Goal: Browse casually

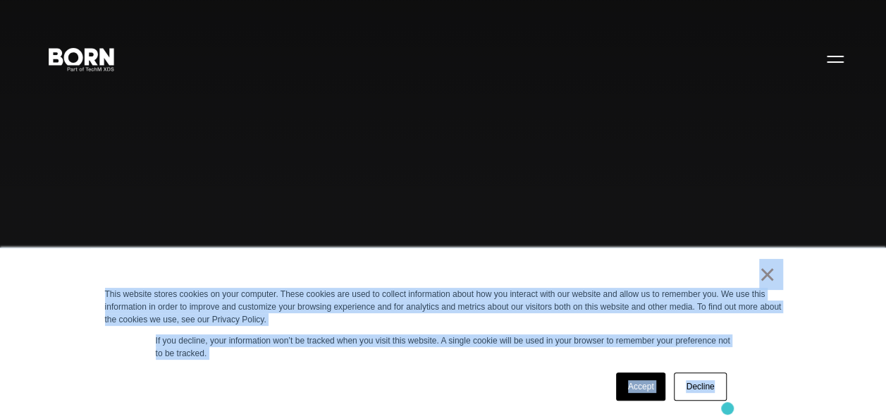
drag, startPoint x: 158, startPoint y: 251, endPoint x: 727, endPoint y: 401, distance: 588.4
click at [727, 401] on div "× This website stores cookies on your computer. These cookies are used to colle…" at bounding box center [443, 333] width 705 height 171
click at [434, 386] on div "Accept Decline" at bounding box center [418, 386] width 626 height 37
drag, startPoint x: 648, startPoint y: 279, endPoint x: 809, endPoint y: 369, distance: 184.1
click at [809, 369] on div "× This website stores cookies on your computer. These cookies are used to colle…" at bounding box center [443, 333] width 886 height 171
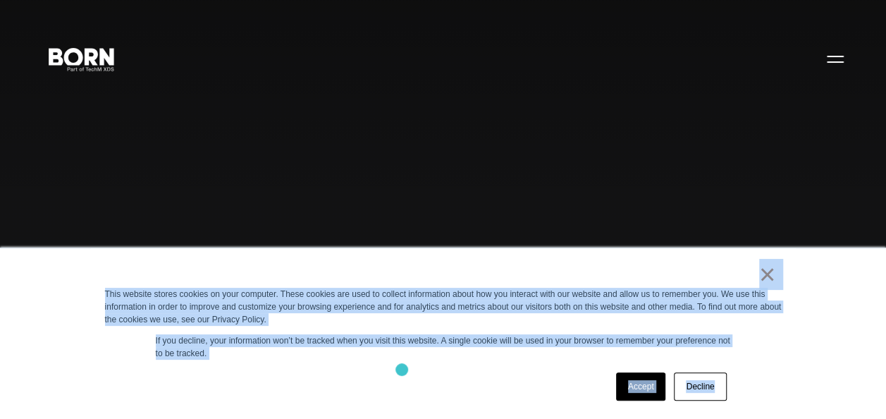
click at [403, 370] on div "Accept Decline" at bounding box center [418, 386] width 626 height 37
drag, startPoint x: 393, startPoint y: 267, endPoint x: 745, endPoint y: 382, distance: 370.2
click at [745, 382] on div "× This website stores cookies on your computer. These cookies are used to colle…" at bounding box center [443, 333] width 705 height 171
click at [436, 386] on div "Accept Decline" at bounding box center [418, 386] width 626 height 37
drag, startPoint x: 371, startPoint y: 270, endPoint x: 771, endPoint y: 419, distance: 426.6
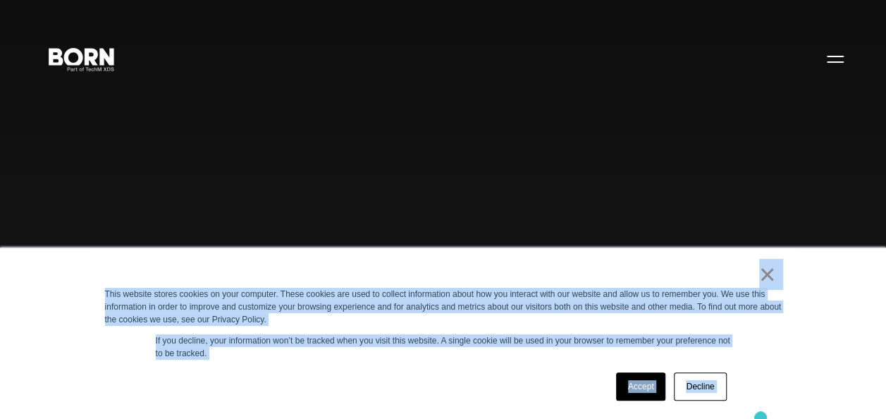
click at [465, 385] on div "Accept Decline" at bounding box center [418, 386] width 626 height 37
drag, startPoint x: 333, startPoint y: 268, endPoint x: 791, endPoint y: 379, distance: 471.7
click at [791, 379] on div "× This website stores cookies on your computer. These cookies are used to colle…" at bounding box center [443, 333] width 705 height 171
click at [403, 367] on div "× This website stores cookies on your computer. These cookies are used to colle…" at bounding box center [443, 333] width 705 height 171
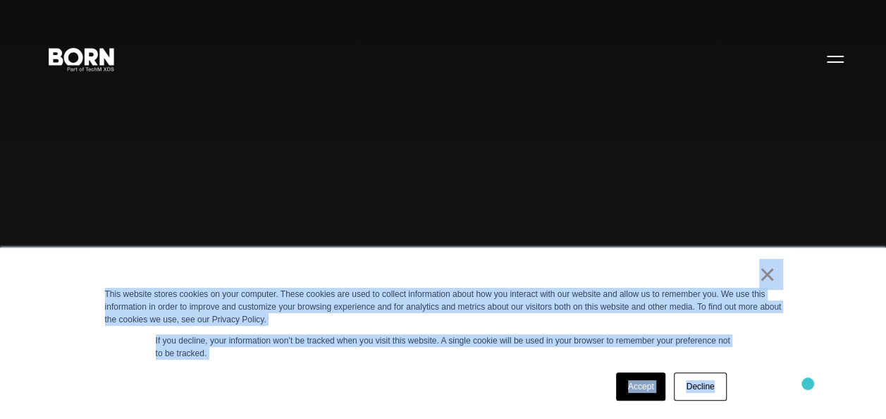
drag, startPoint x: 355, startPoint y: 264, endPoint x: 808, endPoint y: 384, distance: 468.4
click at [808, 384] on div "× This website stores cookies on your computer. These cookies are used to colle…" at bounding box center [443, 333] width 886 height 171
click at [465, 368] on div "Accept Decline" at bounding box center [418, 386] width 626 height 37
drag, startPoint x: 376, startPoint y: 276, endPoint x: 519, endPoint y: 358, distance: 164.9
click at [519, 358] on div "× This website stores cookies on your computer. These cookies are used to colle…" at bounding box center [443, 333] width 705 height 171
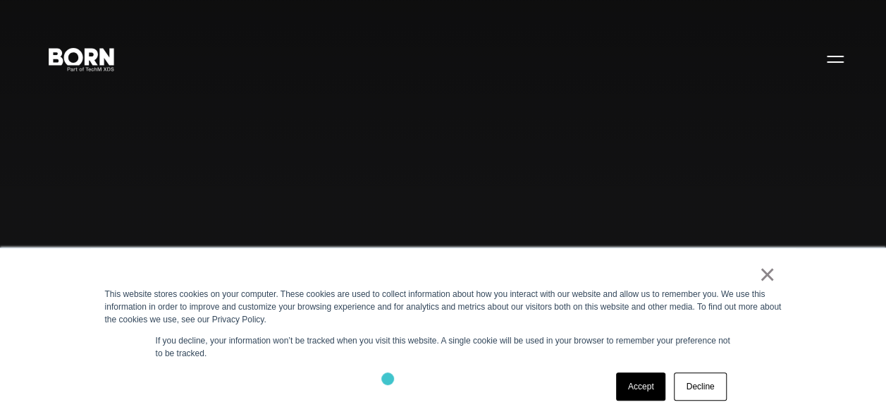
click at [388, 379] on div "Accept Decline" at bounding box center [418, 386] width 626 height 37
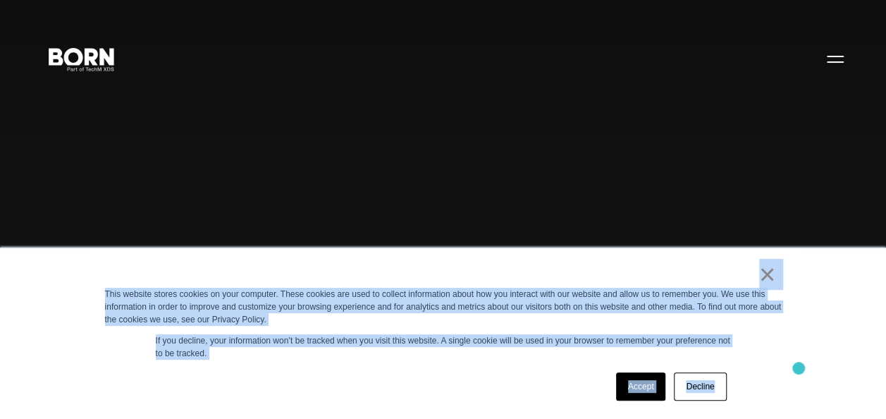
drag, startPoint x: 712, startPoint y: 268, endPoint x: 800, endPoint y: 369, distance: 133.5
click at [800, 369] on div "× This website stores cookies on your computer. These cookies are used to colle…" at bounding box center [443, 333] width 886 height 171
click at [439, 365] on div "× This website stores cookies on your computer. These cookies are used to colle…" at bounding box center [443, 333] width 705 height 171
drag, startPoint x: 444, startPoint y: 260, endPoint x: 827, endPoint y: 378, distance: 400.8
click at [827, 378] on div "× This website stores cookies on your computer. These cookies are used to colle…" at bounding box center [443, 333] width 886 height 171
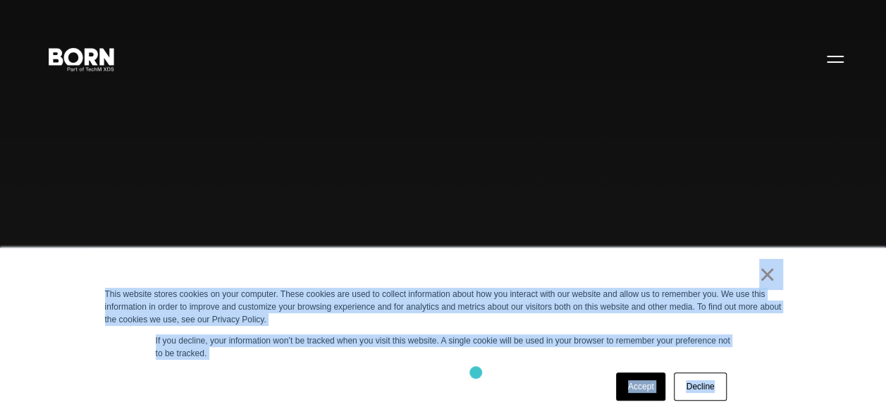
click at [475, 371] on div "Accept Decline" at bounding box center [418, 386] width 626 height 37
drag, startPoint x: 312, startPoint y: 269, endPoint x: 761, endPoint y: 377, distance: 462.0
click at [761, 377] on div "× This website stores cookies on your computer. These cookies are used to colle…" at bounding box center [443, 333] width 705 height 171
click at [415, 365] on div "× This website stores cookies on your computer. These cookies are used to colle…" at bounding box center [443, 333] width 705 height 171
drag, startPoint x: 450, startPoint y: 274, endPoint x: 741, endPoint y: 406, distance: 320.0
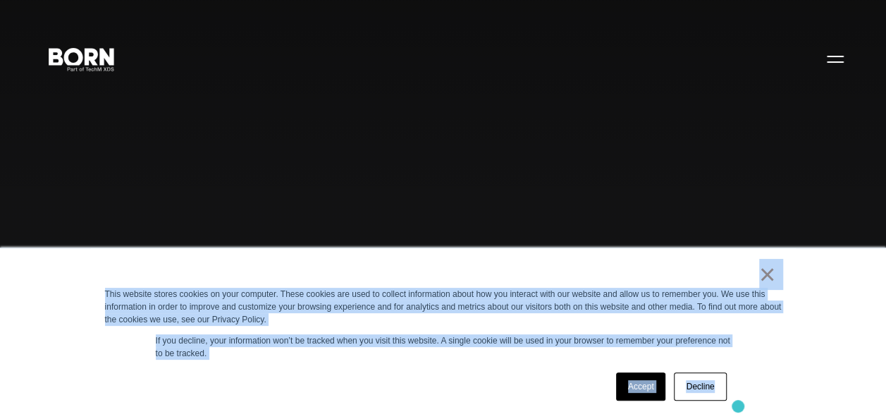
click at [741, 406] on div "× This website stores cookies on your computer. These cookies are used to colle…" at bounding box center [443, 333] width 705 height 171
click at [417, 370] on div "Accept Decline" at bounding box center [418, 386] width 626 height 37
drag, startPoint x: 573, startPoint y: 281, endPoint x: 772, endPoint y: 358, distance: 212.6
click at [772, 358] on div "× This website stores cookies on your computer. These cookies are used to colle…" at bounding box center [443, 333] width 705 height 171
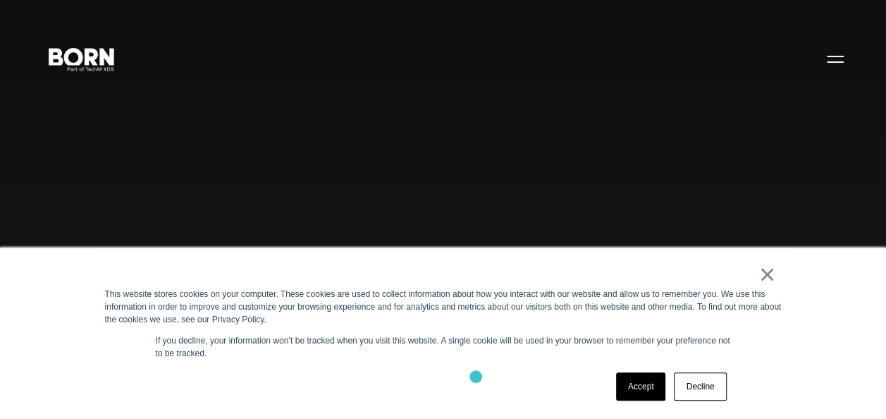
click at [475, 375] on div "Accept Decline" at bounding box center [418, 386] width 626 height 37
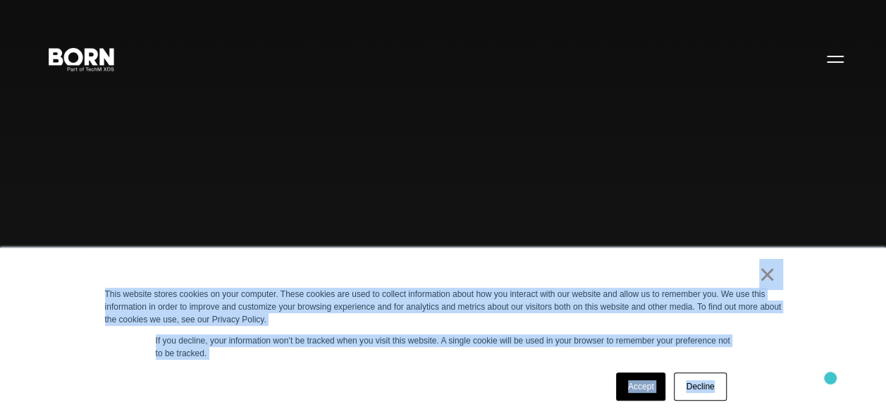
drag, startPoint x: 465, startPoint y: 261, endPoint x: 831, endPoint y: 378, distance: 384.3
click at [831, 378] on div "× This website stores cookies on your computer. These cookies are used to colle…" at bounding box center [443, 333] width 886 height 171
click at [434, 365] on div "× This website stores cookies on your computer. These cookies are used to colle…" at bounding box center [443, 333] width 705 height 171
drag, startPoint x: 370, startPoint y: 282, endPoint x: 740, endPoint y: 360, distance: 378.3
click at [740, 360] on div "× This website stores cookies on your computer. These cookies are used to colle…" at bounding box center [443, 333] width 705 height 171
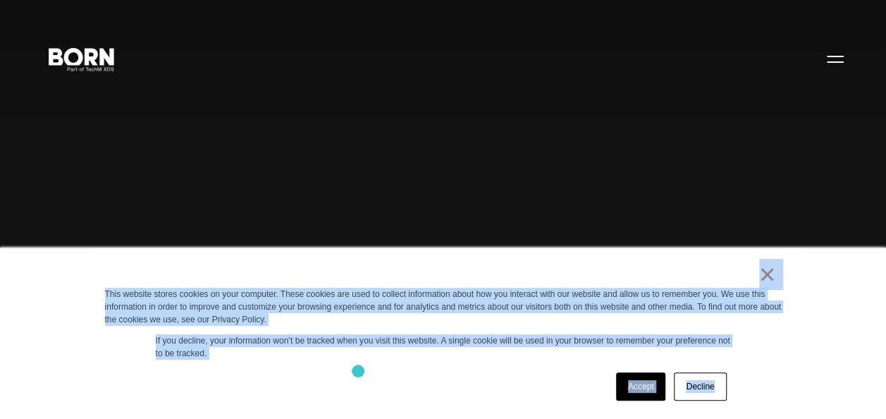
click at [358, 369] on div "Accept Decline" at bounding box center [418, 386] width 626 height 37
drag, startPoint x: 418, startPoint y: 274, endPoint x: 798, endPoint y: 344, distance: 386.5
click at [798, 344] on div "× This website stores cookies on your computer. These cookies are used to colle…" at bounding box center [443, 333] width 886 height 171
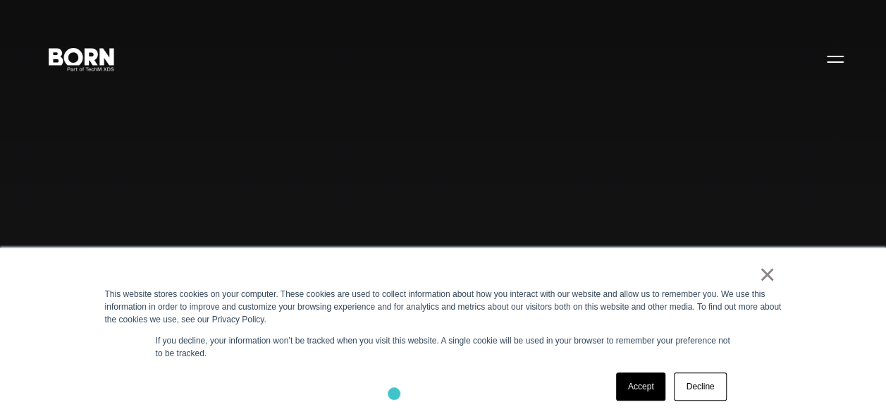
click at [394, 393] on div "Accept Decline" at bounding box center [418, 386] width 626 height 37
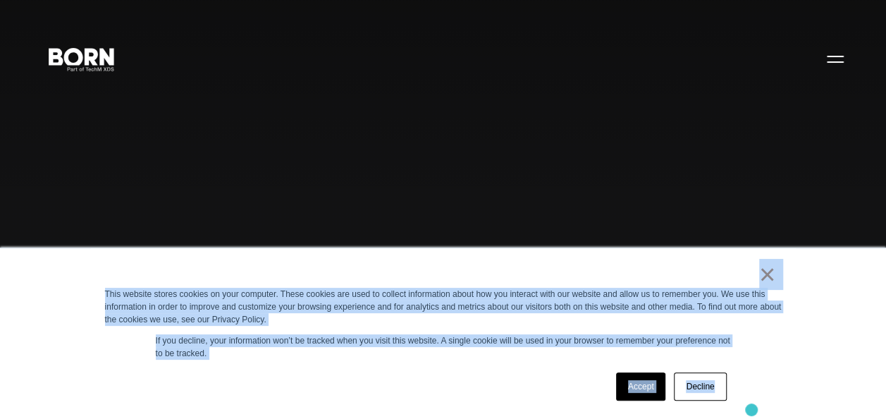
drag, startPoint x: 136, startPoint y: 275, endPoint x: 752, endPoint y: 409, distance: 630.1
click at [752, 409] on div "× This website stores cookies on your computer. These cookies are used to colle…" at bounding box center [443, 333] width 705 height 171
click at [427, 381] on div "Accept Decline" at bounding box center [418, 386] width 626 height 37
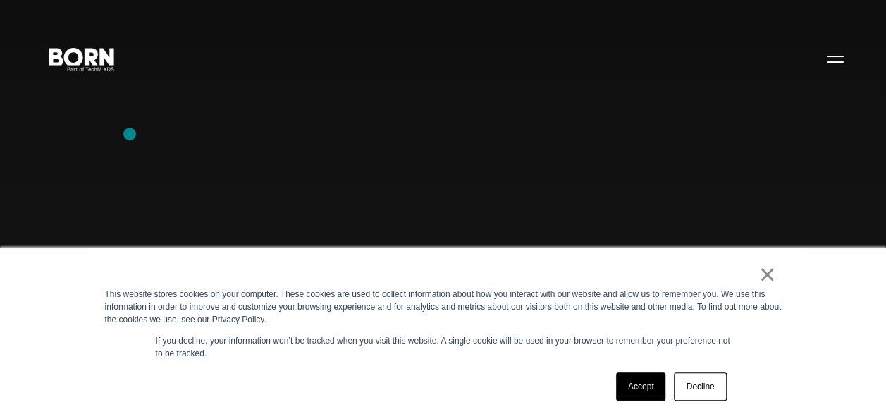
click at [130, 134] on div "Combining creative, content, and commerce to drive change. Imagine, build, and …" at bounding box center [443, 209] width 886 height 419
click at [773, 274] on link "×" at bounding box center [768, 274] width 17 height 13
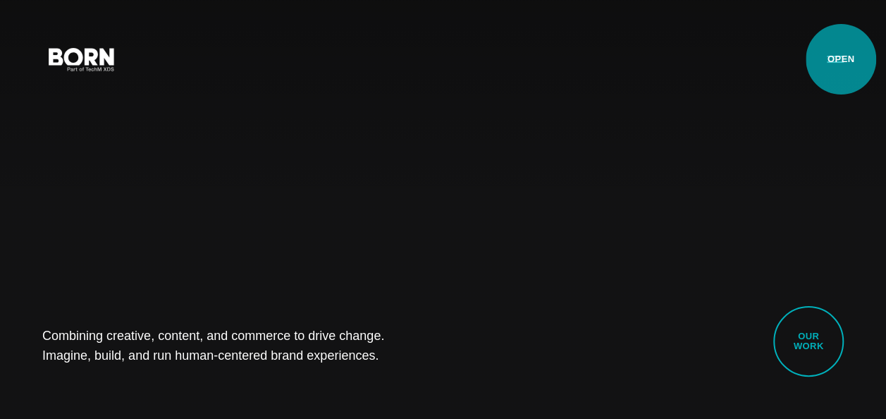
click at [841, 59] on button "Primary Menu" at bounding box center [836, 59] width 34 height 30
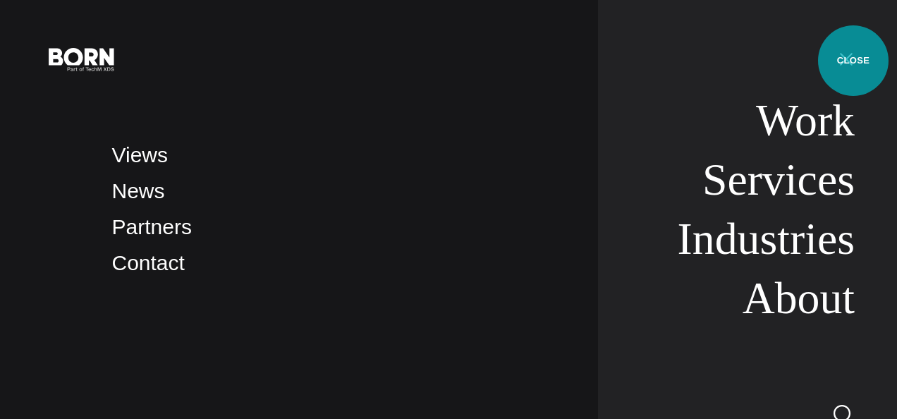
click at [853, 61] on button "Primary Menu" at bounding box center [846, 59] width 34 height 30
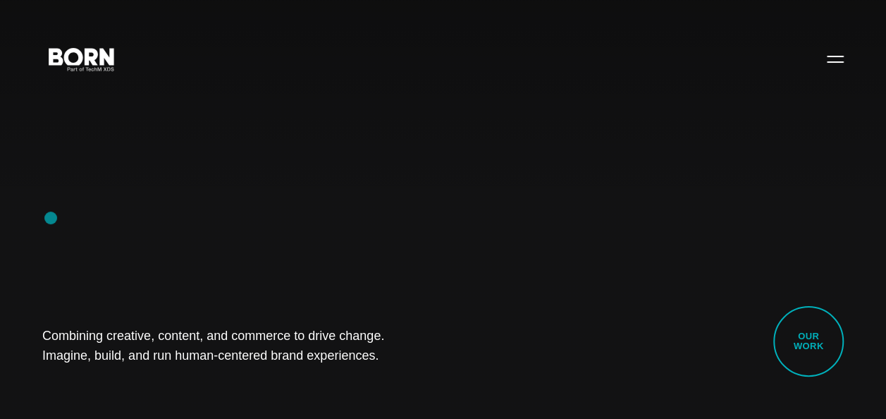
click at [51, 218] on div "Combining creative, content, and commerce to drive change. Imagine, build, and …" at bounding box center [443, 209] width 886 height 419
drag, startPoint x: 18, startPoint y: 318, endPoint x: 435, endPoint y: 384, distance: 422.0
click at [435, 384] on div "Combining creative, content, and commerce to drive change. Imagine, build, and …" at bounding box center [443, 209] width 886 height 419
click at [182, 386] on div "Combining creative, content, and commerce to drive change. Imagine, build, and …" at bounding box center [443, 209] width 886 height 419
drag, startPoint x: 32, startPoint y: 339, endPoint x: 434, endPoint y: 386, distance: 404.1
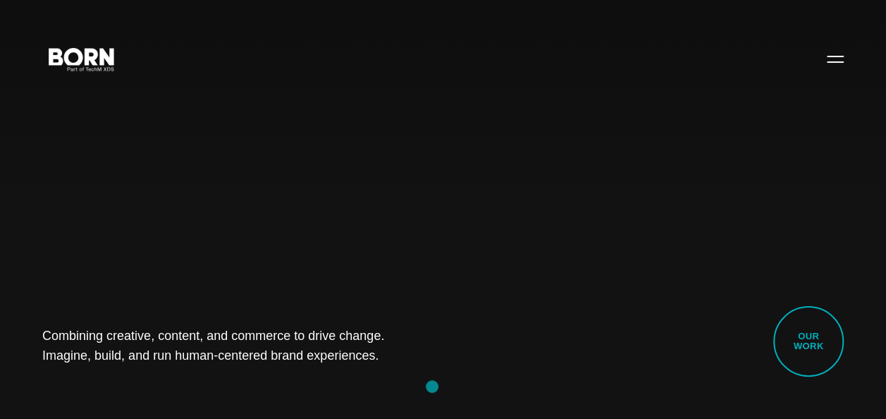
click at [434, 386] on div "Combining creative, content, and commerce to drive change. Imagine, build, and …" at bounding box center [443, 209] width 886 height 419
click at [150, 386] on div "Combining creative, content, and commerce to drive change. Imagine, build, and …" at bounding box center [443, 209] width 886 height 419
drag, startPoint x: 34, startPoint y: 329, endPoint x: 375, endPoint y: 372, distance: 344.0
click at [375, 372] on div "Combining creative, content, and commerce to drive change. Imagine, build, and …" at bounding box center [443, 209] width 886 height 419
click at [173, 381] on div "Combining creative, content, and commerce to drive change. Imagine, build, and …" at bounding box center [443, 209] width 886 height 419
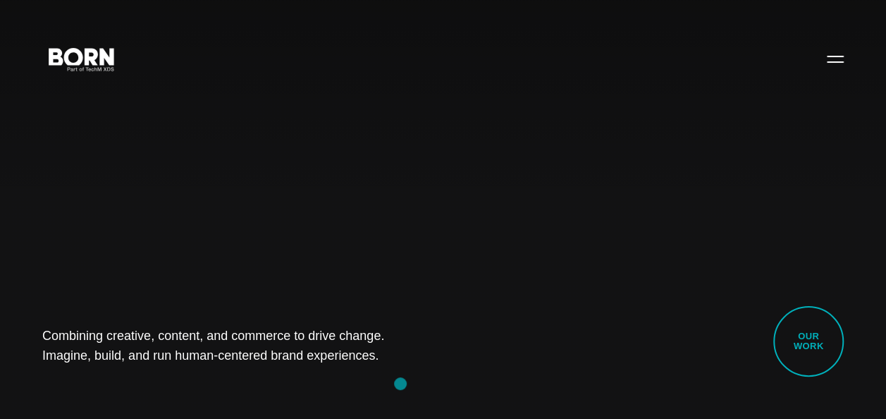
drag, startPoint x: 34, startPoint y: 330, endPoint x: 401, endPoint y: 384, distance: 371.3
click at [401, 384] on div "Combining creative, content, and commerce to drive change. Imagine, build, and …" at bounding box center [443, 209] width 886 height 419
click at [193, 377] on div "Combining creative, content, and commerce to drive change. Imagine, build, and …" at bounding box center [443, 209] width 886 height 419
drag, startPoint x: 37, startPoint y: 329, endPoint x: 494, endPoint y: 385, distance: 460.5
click at [494, 385] on div "Combining creative, content, and commerce to drive change. Imagine, build, and …" at bounding box center [443, 209] width 886 height 419
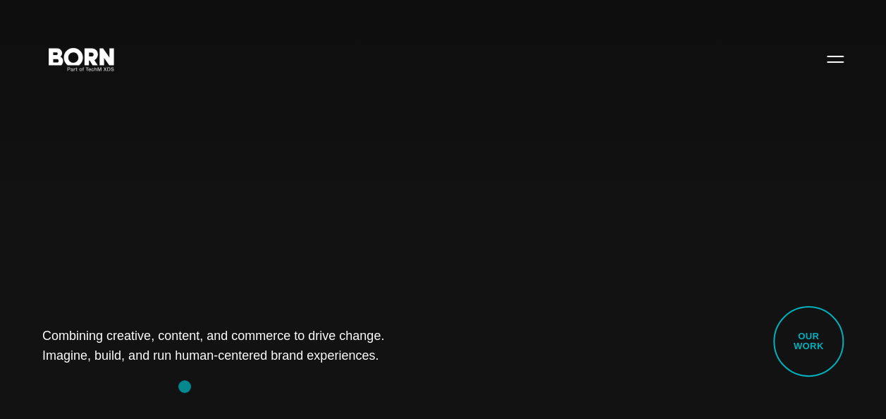
click at [185, 386] on div "Combining creative, content, and commerce to drive change. Imagine, build, and …" at bounding box center [443, 209] width 886 height 419
drag, startPoint x: 38, startPoint y: 336, endPoint x: 426, endPoint y: 371, distance: 389.5
click at [426, 371] on div "Combining creative, content, and commerce to drive change. Imagine, build, and …" at bounding box center [443, 209] width 886 height 419
click at [182, 381] on div "Combining creative, content, and commerce to drive change. Imagine, build, and …" at bounding box center [443, 209] width 886 height 419
drag, startPoint x: 88, startPoint y: 353, endPoint x: 372, endPoint y: 401, distance: 287.6
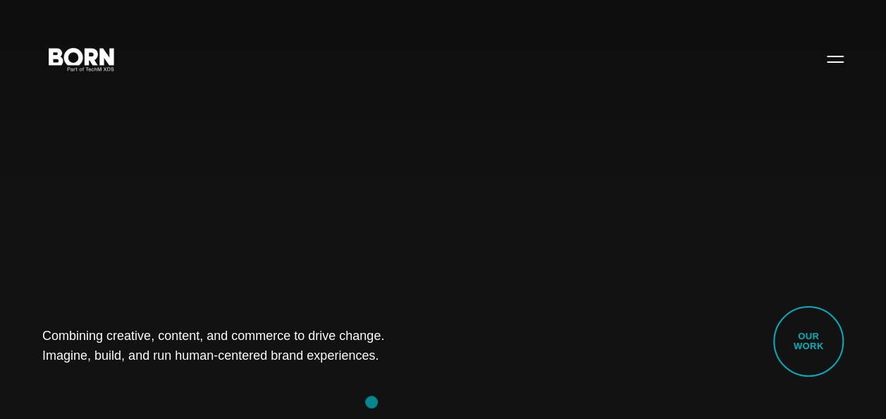
click at [372, 401] on div "Combining creative, content, and commerce to drive change. Imagine, build, and …" at bounding box center [443, 209] width 886 height 419
click at [187, 375] on div "Combining creative, content, and commerce to drive change. Imagine, build, and …" at bounding box center [443, 209] width 886 height 419
click at [94, 244] on div "Combining creative, content, and commerce to drive change. Imagine, build, and …" at bounding box center [443, 209] width 886 height 419
drag, startPoint x: 25, startPoint y: 334, endPoint x: 387, endPoint y: 366, distance: 363.2
click at [387, 366] on div "Combining creative, content, and commerce to drive change. Imagine, build, and …" at bounding box center [443, 209] width 886 height 419
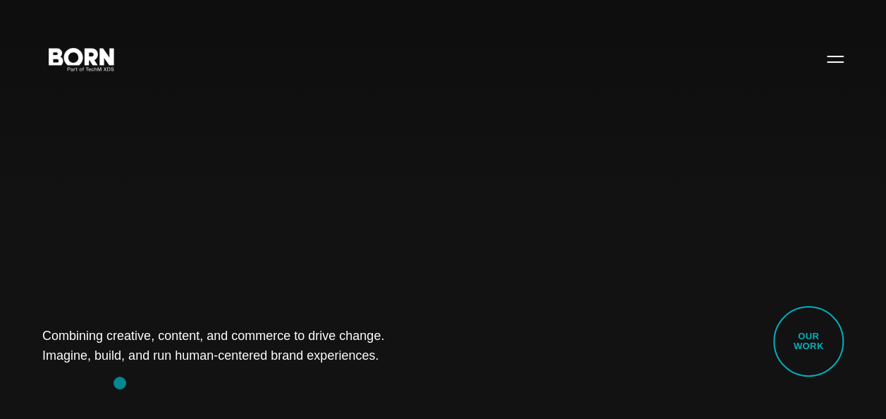
click at [118, 383] on div "Combining creative, content, and commerce to drive change. Imagine, build, and …" at bounding box center [443, 209] width 886 height 419
drag, startPoint x: 30, startPoint y: 322, endPoint x: 411, endPoint y: 374, distance: 384.5
click at [411, 374] on div "Combining creative, content, and commerce to drive change. Imagine, build, and …" at bounding box center [443, 209] width 886 height 419
click at [199, 381] on div "Combining creative, content, and commerce to drive change. Imagine, build, and …" at bounding box center [443, 209] width 886 height 419
drag, startPoint x: 37, startPoint y: 334, endPoint x: 415, endPoint y: 379, distance: 380.0
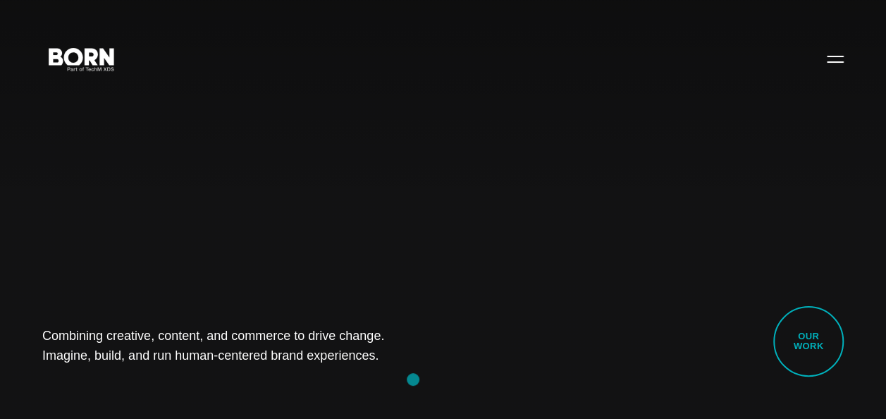
click at [415, 379] on div "Combining creative, content, and commerce to drive change. Imagine, build, and …" at bounding box center [443, 209] width 886 height 419
click at [205, 386] on div "Combining creative, content, and commerce to drive change. Imagine, build, and …" at bounding box center [443, 209] width 886 height 419
drag, startPoint x: 26, startPoint y: 329, endPoint x: 390, endPoint y: 377, distance: 367.1
click at [390, 377] on div "Combining creative, content, and commerce to drive change. Imagine, build, and …" at bounding box center [443, 209] width 886 height 419
click at [188, 379] on div "Combining creative, content, and commerce to drive change. Imagine, build, and …" at bounding box center [443, 209] width 886 height 419
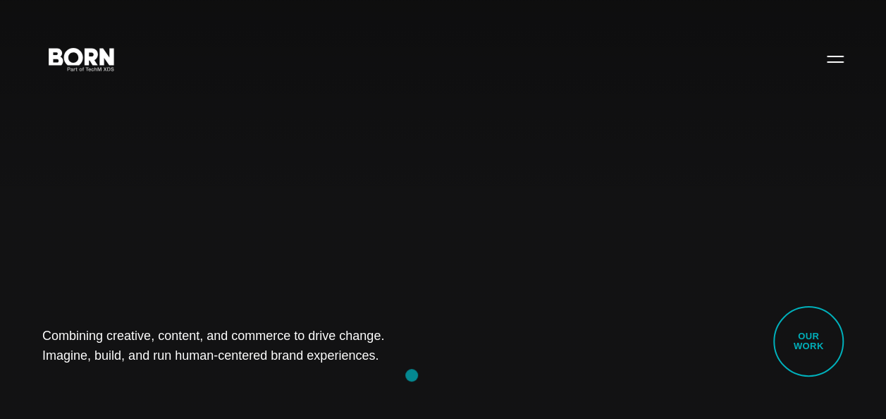
drag, startPoint x: 30, startPoint y: 340, endPoint x: 422, endPoint y: 375, distance: 394.4
click at [422, 375] on div "Combining creative, content, and commerce to drive change. Imagine, build, and …" at bounding box center [443, 209] width 886 height 419
click at [190, 379] on div "Combining creative, content, and commerce to drive change. Imagine, build, and …" at bounding box center [443, 209] width 886 height 419
drag, startPoint x: 35, startPoint y: 339, endPoint x: 387, endPoint y: 355, distance: 352.3
click at [387, 355] on div "Combining creative, content, and commerce to drive change. Imagine, build, and …" at bounding box center [443, 209] width 886 height 419
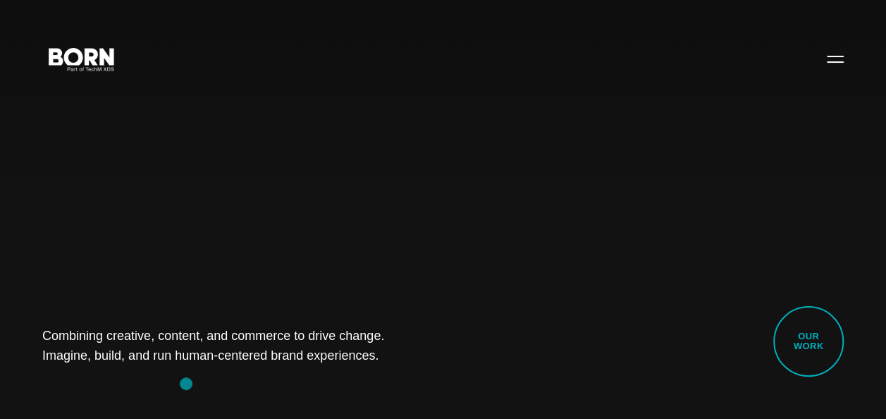
click at [186, 384] on div "Combining creative, content, and commerce to drive change. Imagine, build, and …" at bounding box center [443, 209] width 886 height 419
drag, startPoint x: 13, startPoint y: 327, endPoint x: 372, endPoint y: 360, distance: 361.3
click at [372, 360] on div "Combining creative, content, and commerce to drive change. Imagine, build, and …" at bounding box center [443, 209] width 886 height 419
click at [175, 383] on div "Combining creative, content, and commerce to drive change. Imagine, build, and …" at bounding box center [443, 209] width 886 height 419
drag, startPoint x: 30, startPoint y: 326, endPoint x: 368, endPoint y: 370, distance: 340.6
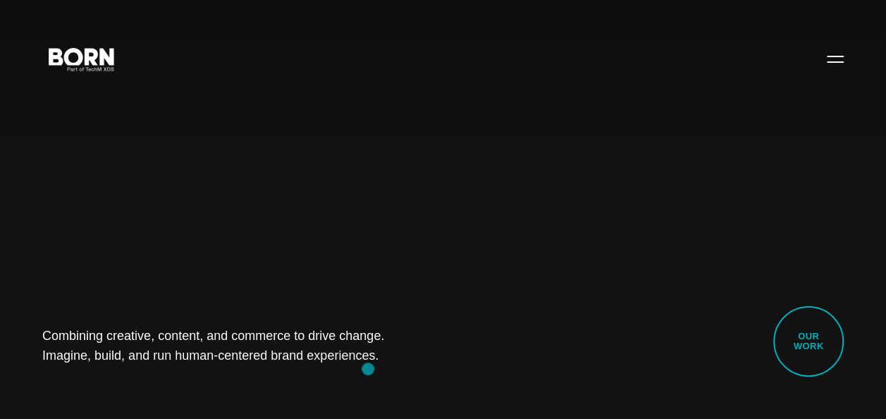
click at [368, 370] on div "Combining creative, content, and commerce to drive change. Imagine, build, and …" at bounding box center [443, 209] width 886 height 419
click at [197, 378] on div "Combining creative, content, and commerce to drive change. Imagine, build, and …" at bounding box center [443, 209] width 886 height 419
drag, startPoint x: 32, startPoint y: 332, endPoint x: 429, endPoint y: 405, distance: 404.3
click at [429, 405] on div "Combining creative, content, and commerce to drive change. Imagine, build, and …" at bounding box center [443, 209] width 886 height 419
click at [182, 384] on div "Combining creative, content, and commerce to drive change. Imagine, build, and …" at bounding box center [443, 209] width 886 height 419
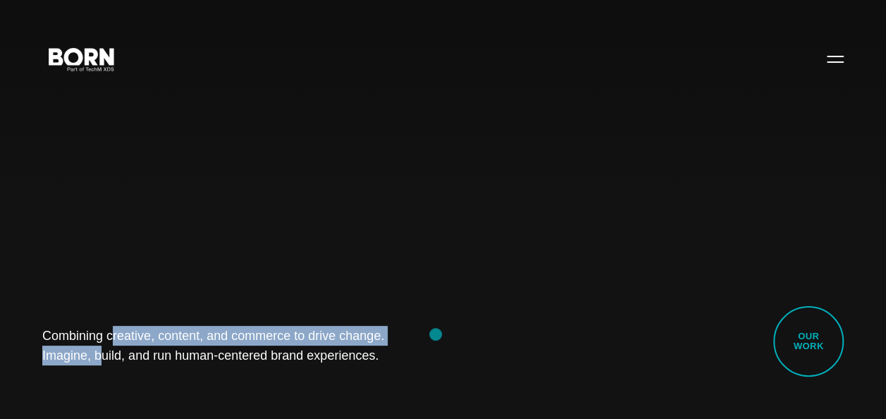
drag, startPoint x: 34, startPoint y: 333, endPoint x: 439, endPoint y: 338, distance: 404.8
click at [439, 338] on div "Combining creative, content, and commerce to drive change. Imagine, build, and …" at bounding box center [443, 209] width 886 height 419
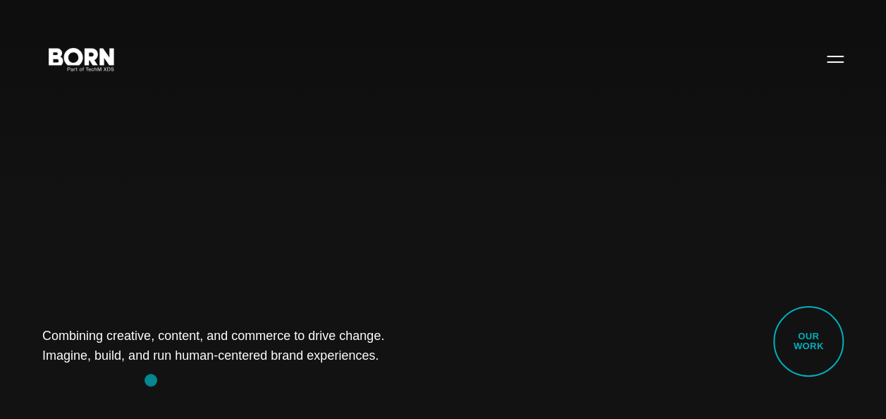
click at [151, 380] on div "Combining creative, content, and commerce to drive change. Imagine, build, and …" at bounding box center [443, 209] width 886 height 419
drag, startPoint x: 38, startPoint y: 341, endPoint x: 384, endPoint y: 364, distance: 346.3
click at [384, 364] on div "Combining creative, content, and commerce to drive change. Imagine, build, and …" at bounding box center [443, 209] width 886 height 419
click at [161, 369] on div "Combining creative, content, and commerce to drive change. Imagine, build, and …" at bounding box center [443, 209] width 886 height 419
drag, startPoint x: 38, startPoint y: 320, endPoint x: 512, endPoint y: 380, distance: 477.7
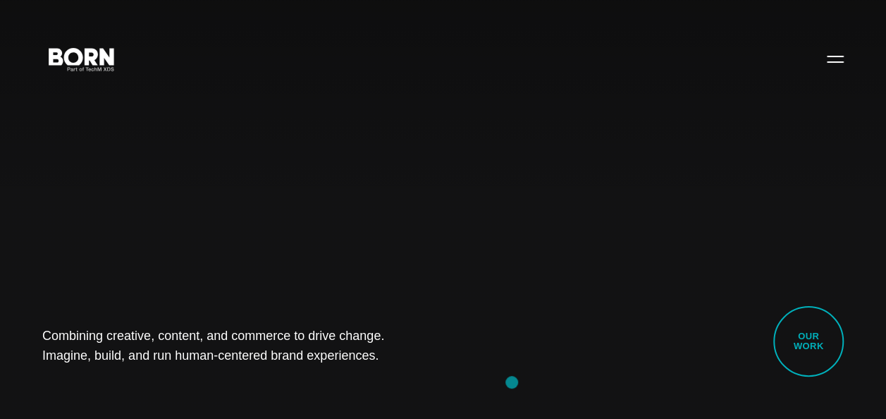
click at [512, 380] on div "Combining creative, content, and commerce to drive change. Imagine, build, and …" at bounding box center [443, 209] width 886 height 419
click at [165, 371] on div "Combining creative, content, and commerce to drive change. Imagine, build, and …" at bounding box center [443, 209] width 886 height 419
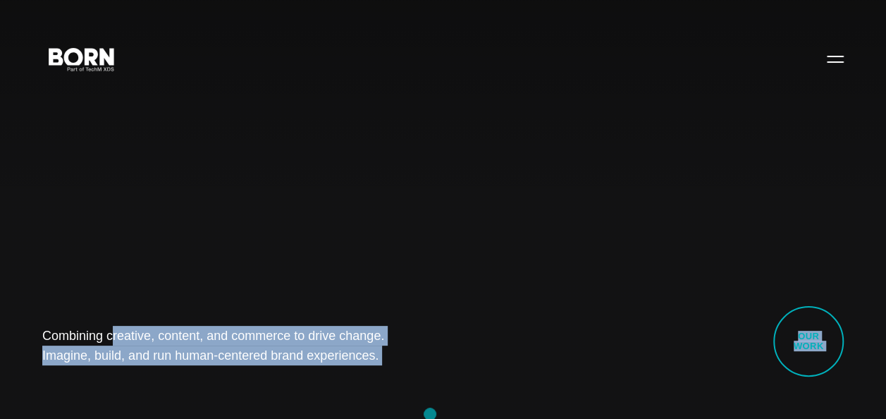
drag, startPoint x: 23, startPoint y: 329, endPoint x: 470, endPoint y: 430, distance: 459.2
click at [159, 397] on div "Combining creative, content, and commerce to drive change. Imagine, build, and …" at bounding box center [443, 209] width 886 height 419
drag, startPoint x: 9, startPoint y: 339, endPoint x: 496, endPoint y: 439, distance: 497.6
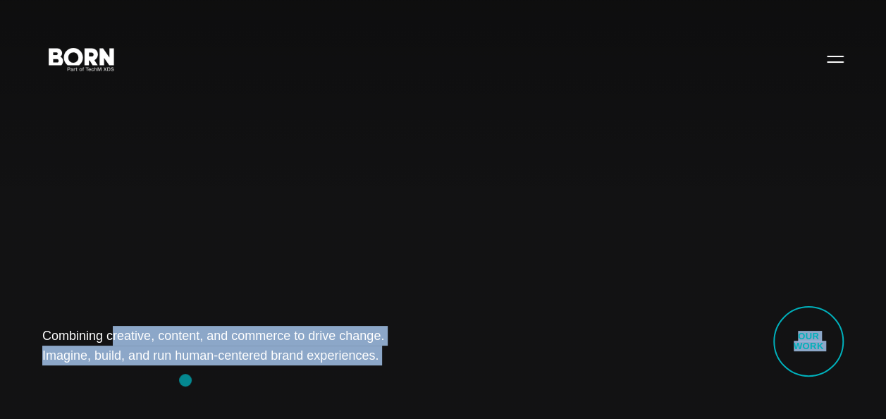
click at [185, 380] on div "Combining creative, content, and commerce to drive change. Imagine, build, and …" at bounding box center [443, 209] width 886 height 419
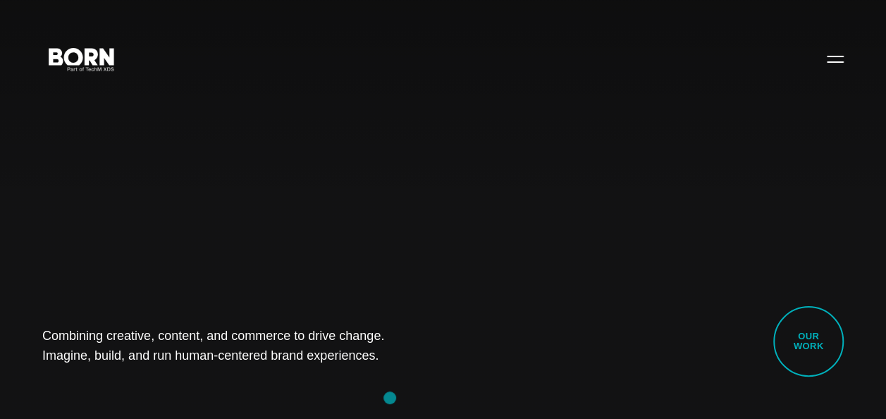
drag, startPoint x: 18, startPoint y: 330, endPoint x: 390, endPoint y: 398, distance: 377.8
click at [390, 398] on div "Combining creative, content, and commerce to drive change. Imagine, build, and …" at bounding box center [443, 209] width 886 height 419
click at [206, 384] on div "Combining creative, content, and commerce to drive change. Imagine, build, and …" at bounding box center [443, 209] width 886 height 419
drag, startPoint x: 20, startPoint y: 347, endPoint x: 387, endPoint y: 372, distance: 367.5
click at [387, 372] on div "Combining creative, content, and commerce to drive change. Imagine, build, and …" at bounding box center [443, 209] width 886 height 419
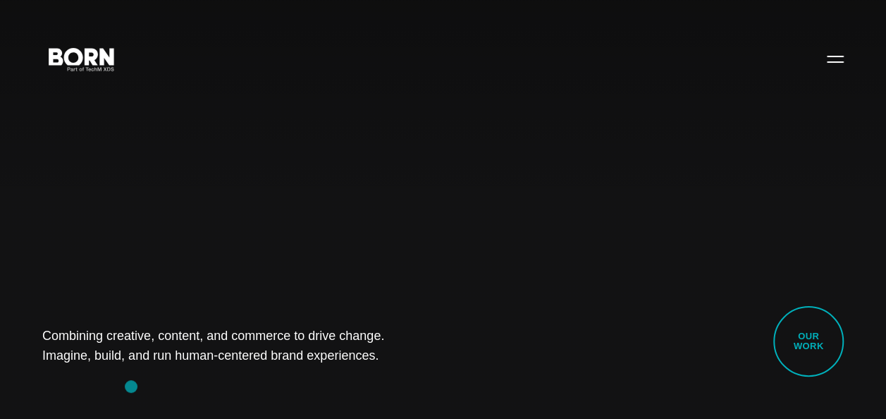
click at [131, 386] on div "Combining creative, content, and commerce to drive change. Imagine, build, and …" at bounding box center [443, 209] width 886 height 419
drag, startPoint x: 57, startPoint y: 329, endPoint x: 428, endPoint y: 382, distance: 374.8
click at [428, 382] on div "Combining creative, content, and commerce to drive change. Imagine, build, and …" at bounding box center [443, 209] width 886 height 419
click at [193, 374] on div "Combining creative, content, and commerce to drive change. Imagine, build, and …" at bounding box center [443, 209] width 886 height 419
drag, startPoint x: 25, startPoint y: 327, endPoint x: 372, endPoint y: 351, distance: 347.8
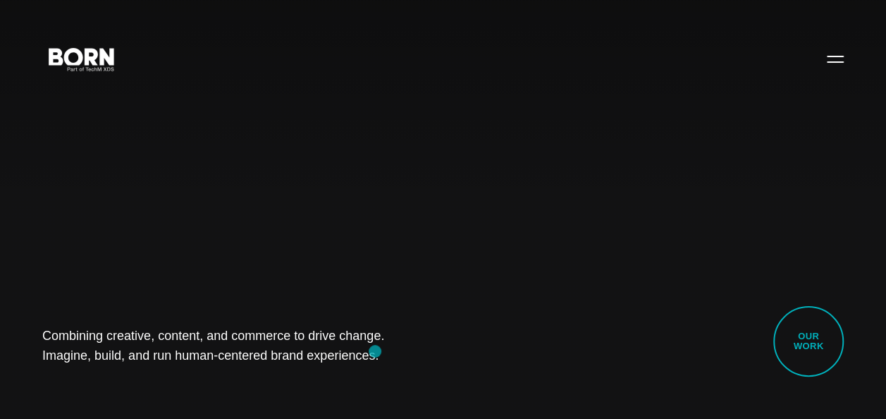
click at [372, 351] on div "Combining creative, content, and commerce to drive change. Imagine, build, and …" at bounding box center [443, 209] width 886 height 419
click at [182, 374] on div "Combining creative, content, and commerce to drive change. Imagine, build, and …" at bounding box center [443, 209] width 886 height 419
drag, startPoint x: 37, startPoint y: 331, endPoint x: 384, endPoint y: 367, distance: 348.8
click at [384, 367] on div "Combining creative, content, and commerce to drive change. Imagine, build, and …" at bounding box center [443, 209] width 886 height 419
click at [172, 367] on div "Combining creative, content, and commerce to drive change. Imagine, build, and …" at bounding box center [443, 209] width 886 height 419
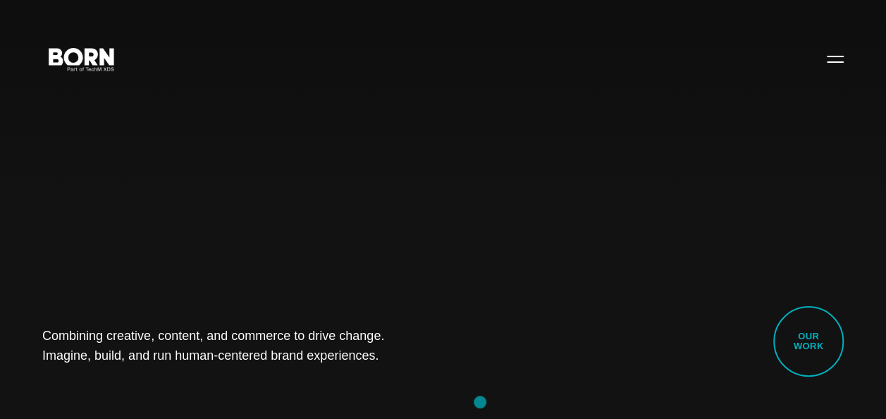
drag, startPoint x: 28, startPoint y: 336, endPoint x: 481, endPoint y: 402, distance: 457.5
click at [481, 402] on div "Combining creative, content, and commerce to drive change. Imagine, build, and …" at bounding box center [443, 209] width 886 height 419
click at [195, 374] on div "Combining creative, content, and commerce to drive change. Imagine, build, and …" at bounding box center [443, 209] width 886 height 419
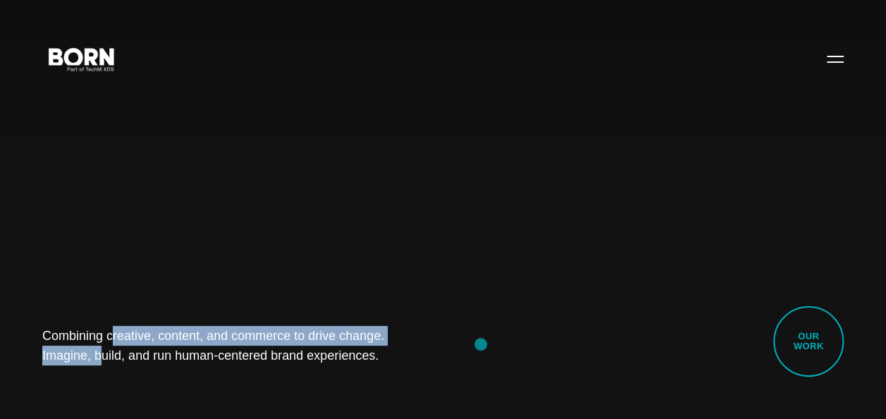
drag, startPoint x: 144, startPoint y: 319, endPoint x: 481, endPoint y: 344, distance: 338.0
click at [481, 344] on div "Combining creative, content, and commerce to drive change. Imagine, build, and …" at bounding box center [443, 209] width 886 height 419
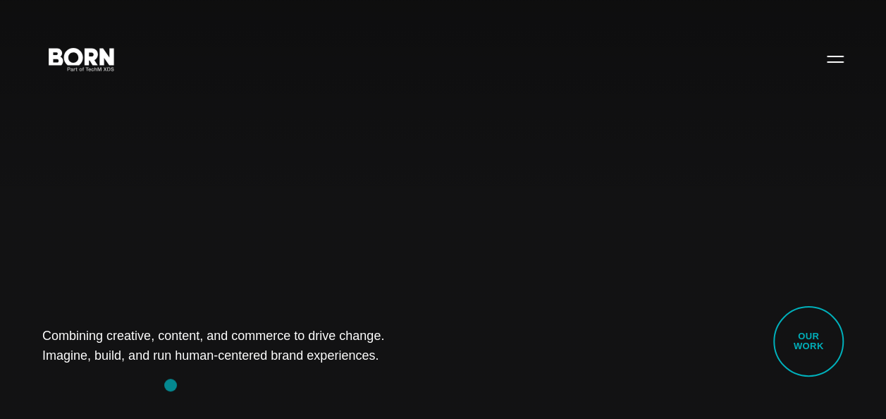
click at [169, 384] on div "Combining creative, content, and commerce to drive change. Imagine, build, and …" at bounding box center [443, 209] width 886 height 419
drag, startPoint x: 29, startPoint y: 333, endPoint x: 410, endPoint y: 363, distance: 382.0
click at [410, 363] on div "Combining creative, content, and commerce to drive change. Imagine, build, and …" at bounding box center [443, 209] width 886 height 419
click at [131, 394] on div "Combining creative, content, and commerce to drive change. Imagine, build, and …" at bounding box center [443, 209] width 886 height 419
drag, startPoint x: 142, startPoint y: 352, endPoint x: 410, endPoint y: 346, distance: 268.8
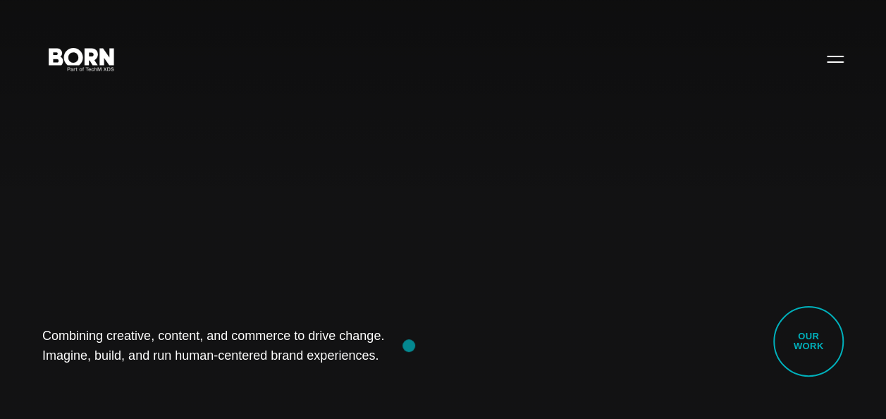
click at [410, 346] on div "Combining creative, content, and commerce to drive change. Imagine, build, and …" at bounding box center [443, 209] width 886 height 419
click at [123, 384] on div "Combining creative, content, and commerce to drive change. Imagine, build, and …" at bounding box center [443, 209] width 886 height 419
drag, startPoint x: 118, startPoint y: 319, endPoint x: 530, endPoint y: 371, distance: 415.1
click at [530, 371] on div "Combining creative, content, and commerce to drive change. Imagine, build, and …" at bounding box center [443, 209] width 886 height 419
click at [190, 377] on div "Combining creative, content, and commerce to drive change. Imagine, build, and …" at bounding box center [443, 209] width 886 height 419
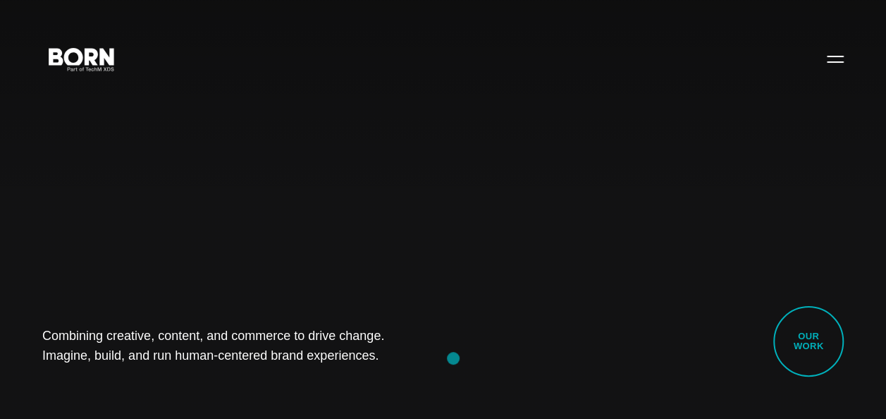
drag, startPoint x: 44, startPoint y: 335, endPoint x: 456, endPoint y: 358, distance: 412.5
click at [456, 358] on div "Combining creative, content, and commerce to drive change. Imagine, build, and …" at bounding box center [443, 209] width 886 height 419
click at [219, 374] on div "Combining creative, content, and commerce to drive change. Imagine, build, and …" at bounding box center [443, 209] width 886 height 419
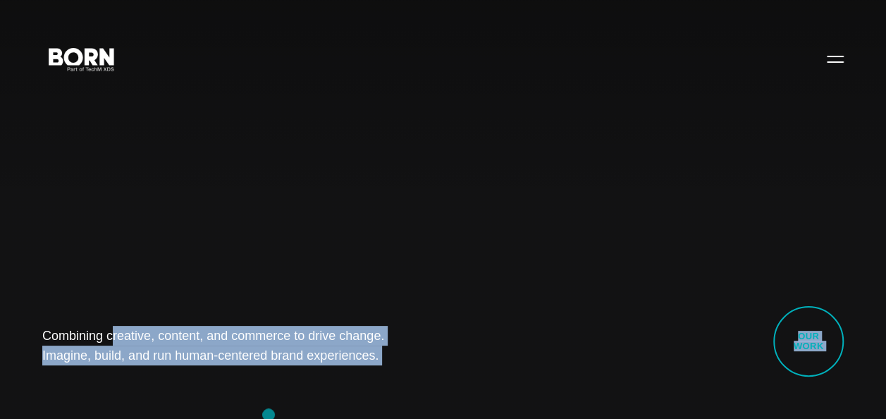
drag, startPoint x: 150, startPoint y: 369, endPoint x: 395, endPoint y: 420, distance: 250.8
click at [183, 384] on div "Combining creative, content, and commerce to drive change. Imagine, build, and …" at bounding box center [443, 209] width 886 height 419
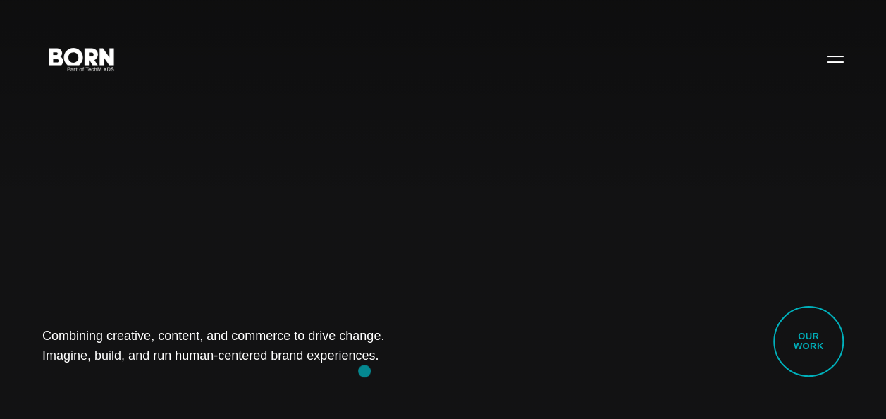
drag, startPoint x: 5, startPoint y: 335, endPoint x: 365, endPoint y: 371, distance: 361.5
click at [365, 371] on div "Combining creative, content, and commerce to drive change. Imagine, build, and …" at bounding box center [443, 209] width 886 height 419
click at [193, 379] on div "Combining creative, content, and commerce to drive change. Imagine, build, and …" at bounding box center [443, 209] width 886 height 419
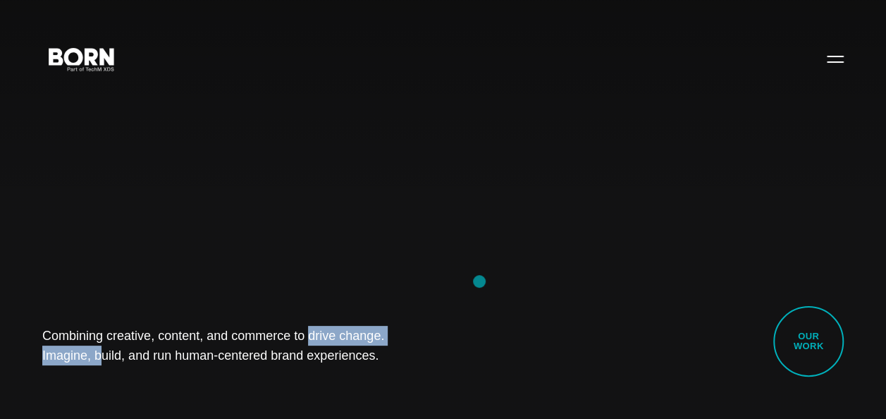
drag, startPoint x: 227, startPoint y: 231, endPoint x: 482, endPoint y: 281, distance: 260.2
click at [482, 281] on div "Combining creative, content, and commerce to drive change. Imagine, build, and …" at bounding box center [443, 209] width 886 height 419
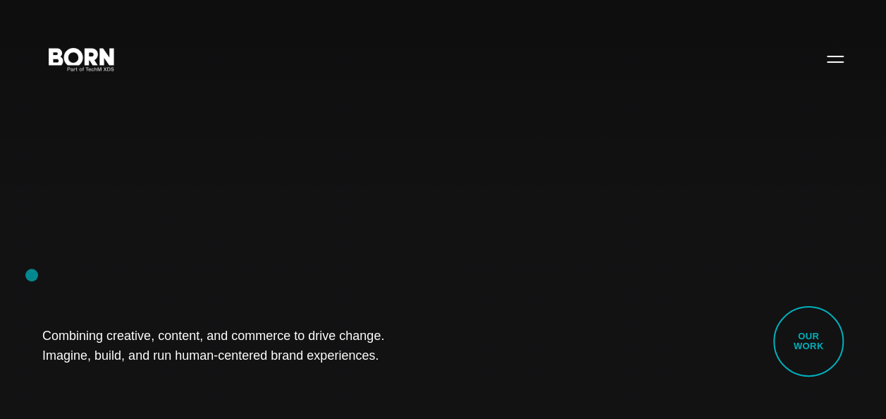
click at [32, 275] on div "Combining creative, content, and commerce to drive change. Imagine, build, and …" at bounding box center [443, 209] width 886 height 419
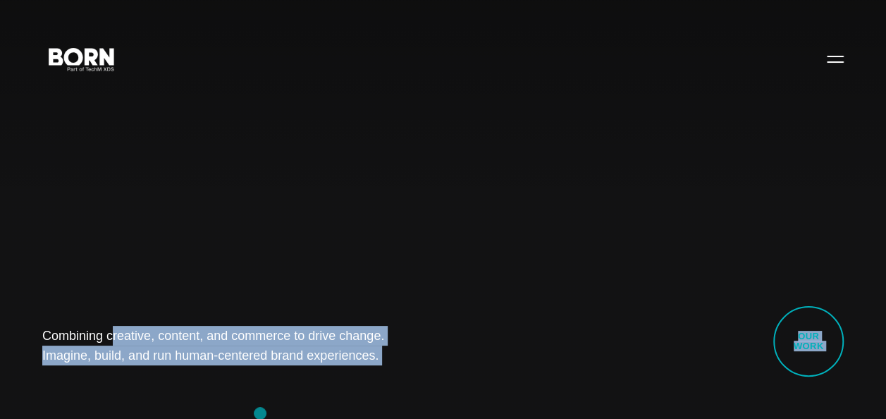
drag, startPoint x: 23, startPoint y: 326, endPoint x: 430, endPoint y: 455, distance: 427.6
drag, startPoint x: 430, startPoint y: 455, endPoint x: 317, endPoint y: 387, distance: 131.6
click at [317, 387] on div "Combining creative, content, and commerce to drive change. Imagine, build, and …" at bounding box center [443, 209] width 886 height 419
click at [199, 260] on div "Combining creative, content, and commerce to drive change. Imagine, build, and …" at bounding box center [443, 209] width 886 height 419
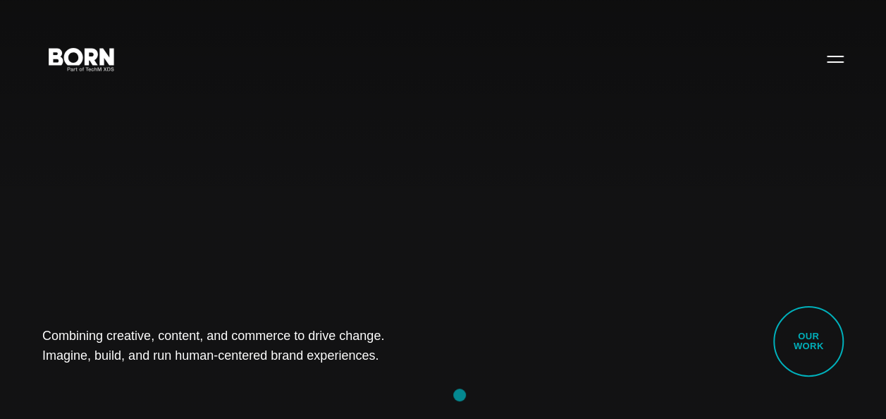
drag, startPoint x: 16, startPoint y: 317, endPoint x: 461, endPoint y: 398, distance: 452.9
click at [461, 398] on div "Combining creative, content, and commerce to drive change. Imagine, build, and …" at bounding box center [443, 209] width 886 height 419
click at [157, 389] on div "Combining creative, content, and commerce to drive change. Imagine, build, and …" at bounding box center [443, 209] width 886 height 419
drag, startPoint x: 14, startPoint y: 327, endPoint x: 405, endPoint y: 370, distance: 393.1
click at [405, 370] on div "Combining creative, content, and commerce to drive change. Imagine, build, and …" at bounding box center [443, 209] width 886 height 419
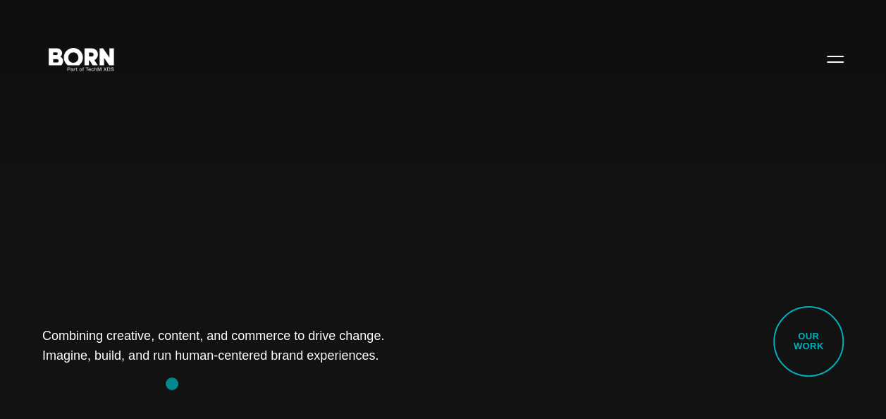
click at [172, 384] on div "Combining creative, content, and commerce to drive change. Imagine, build, and …" at bounding box center [443, 209] width 886 height 419
drag, startPoint x: 35, startPoint y: 334, endPoint x: 434, endPoint y: 393, distance: 404.1
click at [434, 393] on div "Combining creative, content, and commerce to drive change. Imagine, build, and …" at bounding box center [443, 209] width 886 height 419
click at [185, 402] on div "Combining creative, content, and commerce to drive change. Imagine, build, and …" at bounding box center [443, 209] width 886 height 419
drag, startPoint x: 24, startPoint y: 296, endPoint x: 391, endPoint y: 358, distance: 371.9
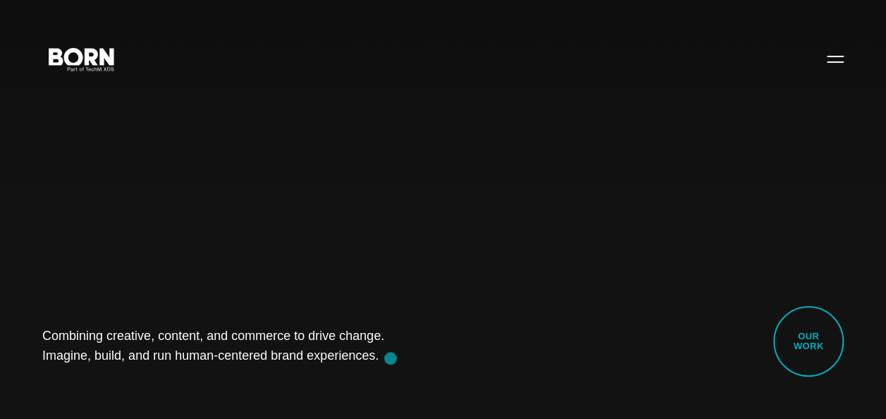
click at [391, 358] on div "Combining creative, content, and commerce to drive change. Imagine, build, and …" at bounding box center [443, 209] width 886 height 419
click at [123, 372] on div "Combining creative, content, and commerce to drive change. Imagine, build, and …" at bounding box center [443, 209] width 886 height 419
drag, startPoint x: 25, startPoint y: 327, endPoint x: 635, endPoint y: 382, distance: 611.8
click at [635, 382] on div "Combining creative, content, and commerce to drive change. Imagine, build, and …" at bounding box center [443, 209] width 886 height 419
click at [181, 382] on div "Combining creative, content, and commerce to drive change. Imagine, build, and …" at bounding box center [443, 209] width 886 height 419
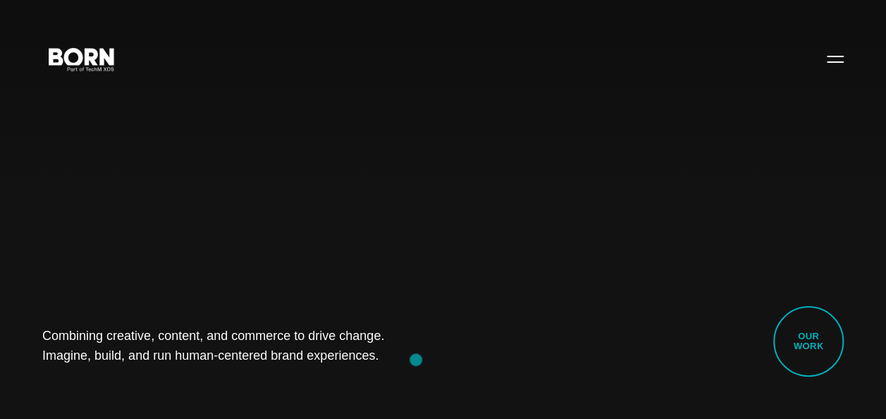
drag, startPoint x: 4, startPoint y: 329, endPoint x: 416, endPoint y: 358, distance: 412.9
click at [416, 358] on div "Combining creative, content, and commerce to drive change. Imagine, build, and …" at bounding box center [443, 209] width 886 height 419
click at [167, 386] on div "Combining creative, content, and commerce to drive change. Imagine, build, and …" at bounding box center [443, 209] width 886 height 419
drag, startPoint x: 11, startPoint y: 326, endPoint x: 503, endPoint y: 375, distance: 494.0
click at [503, 375] on div "Combining creative, content, and commerce to drive change. Imagine, build, and …" at bounding box center [443, 209] width 886 height 419
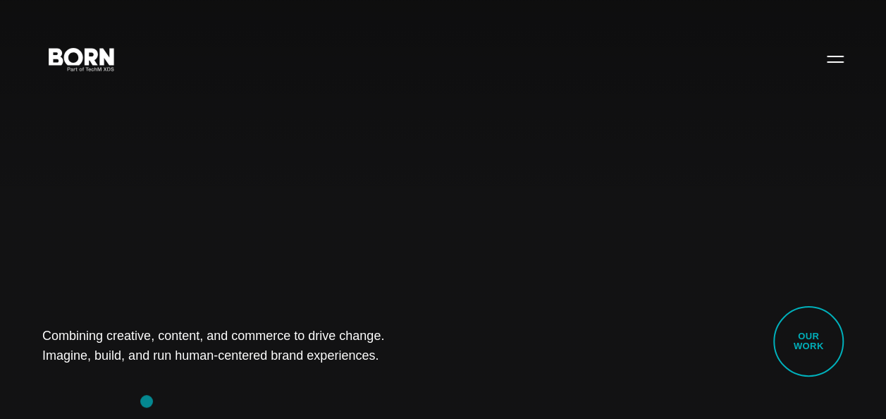
click at [147, 401] on div "Combining creative, content, and commerce to drive change. Imagine, build, and …" at bounding box center [443, 209] width 886 height 419
drag, startPoint x: 9, startPoint y: 327, endPoint x: 445, endPoint y: 384, distance: 439.6
click at [445, 384] on div "Combining creative, content, and commerce to drive change. Imagine, build, and …" at bounding box center [443, 209] width 886 height 419
click at [200, 386] on div "Combining creative, content, and commerce to drive change. Imagine, build, and …" at bounding box center [443, 209] width 886 height 419
drag, startPoint x: 0, startPoint y: 327, endPoint x: 471, endPoint y: 377, distance: 473.7
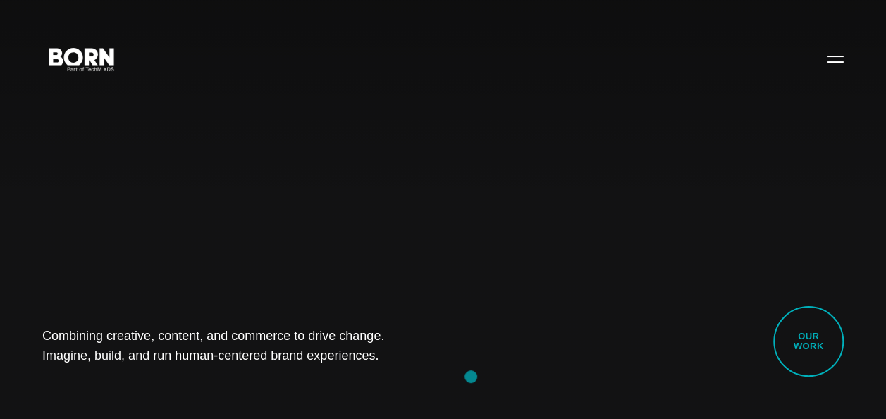
click at [471, 377] on div "Combining creative, content, and commerce to drive change. Imagine, build, and …" at bounding box center [443, 209] width 886 height 419
click at [189, 391] on div "Combining creative, content, and commerce to drive change. Imagine, build, and …" at bounding box center [443, 209] width 886 height 419
